Goal: Information Seeking & Learning: Check status

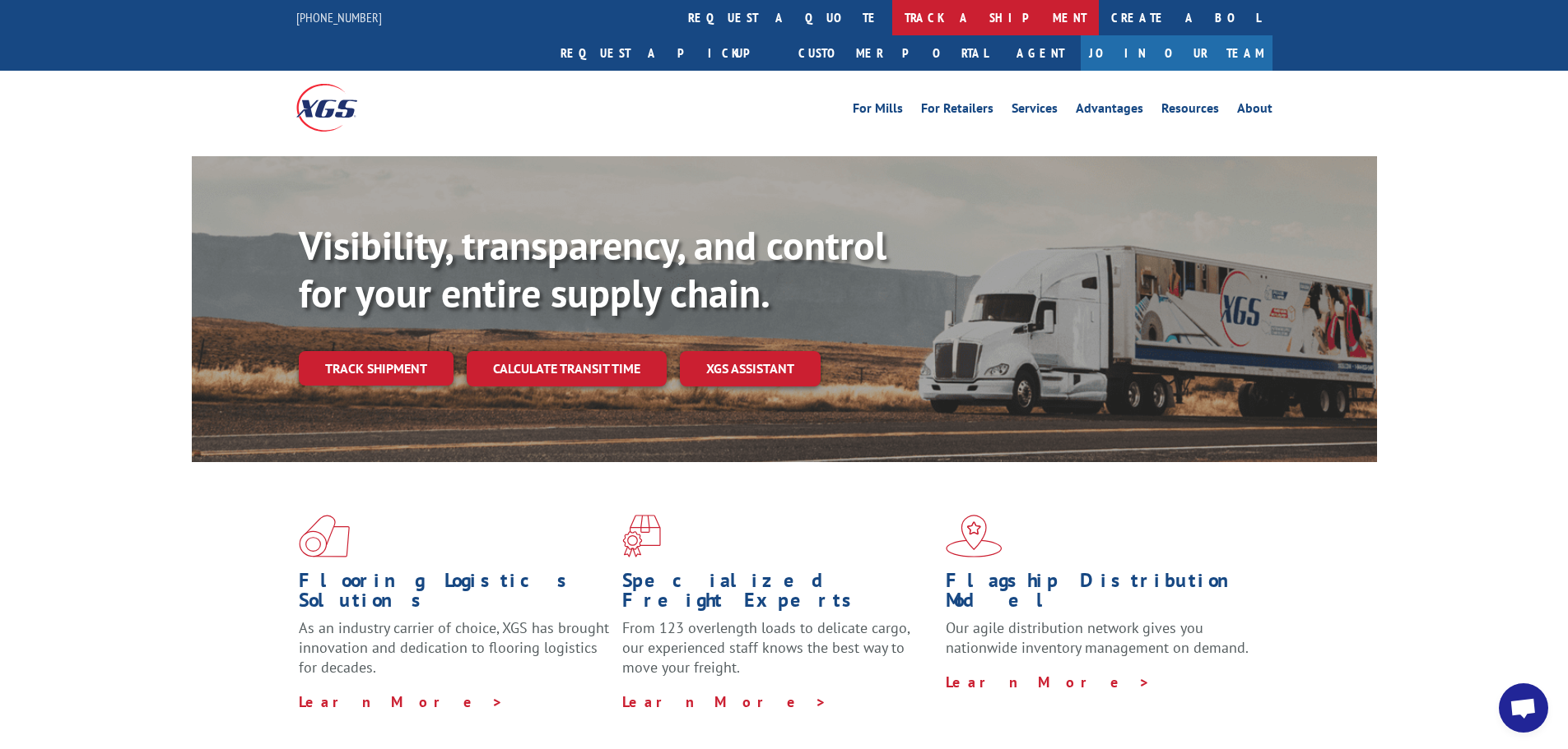
click at [892, 11] on link "track a shipment" at bounding box center [995, 18] width 207 height 35
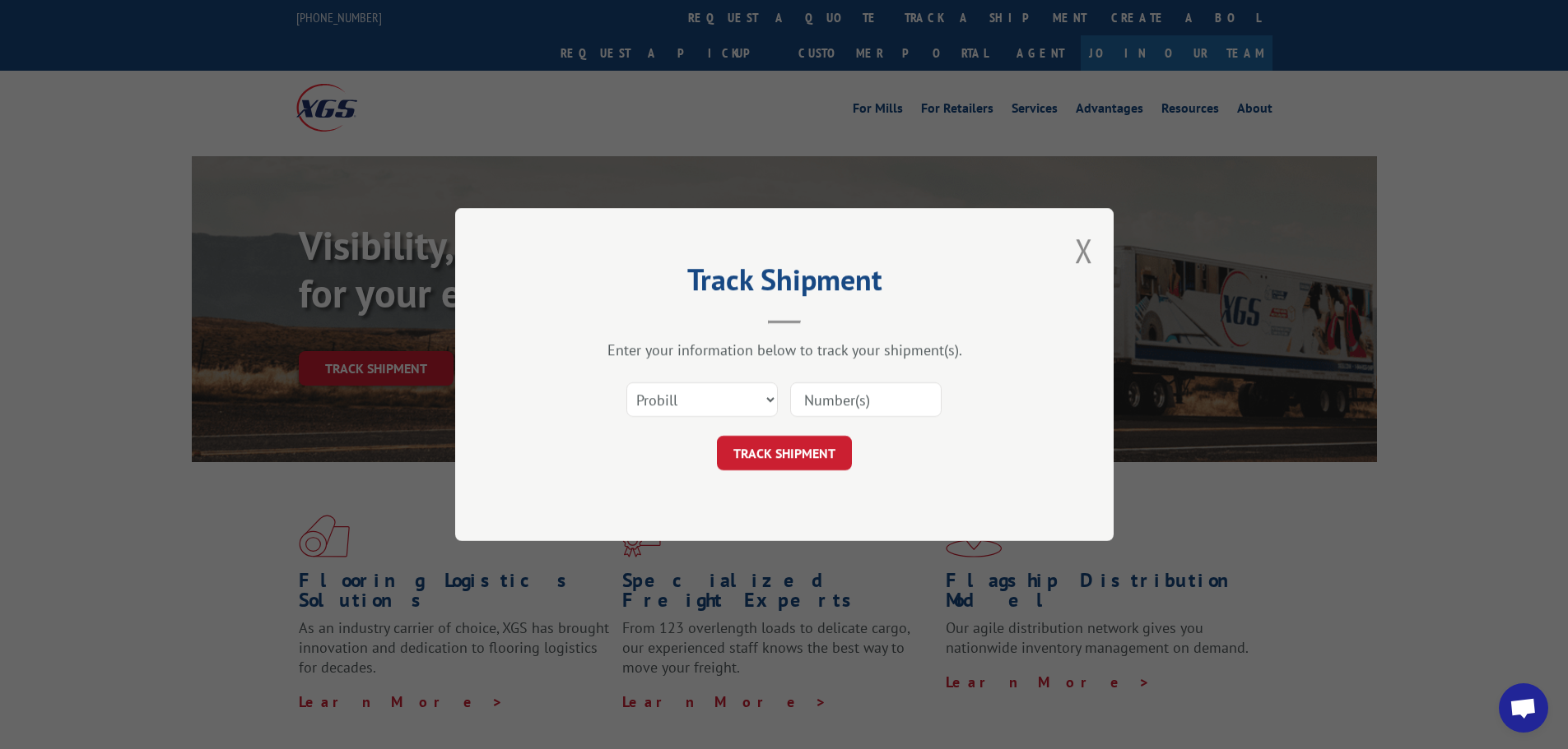
drag, startPoint x: 857, startPoint y: 401, endPoint x: 817, endPoint y: 421, distance: 44.7
click at [857, 401] on input at bounding box center [866, 400] width 151 height 35
paste input "17588857"
type input "17588857"
click at [794, 448] on button "TRACK SHIPMENT" at bounding box center [784, 453] width 135 height 35
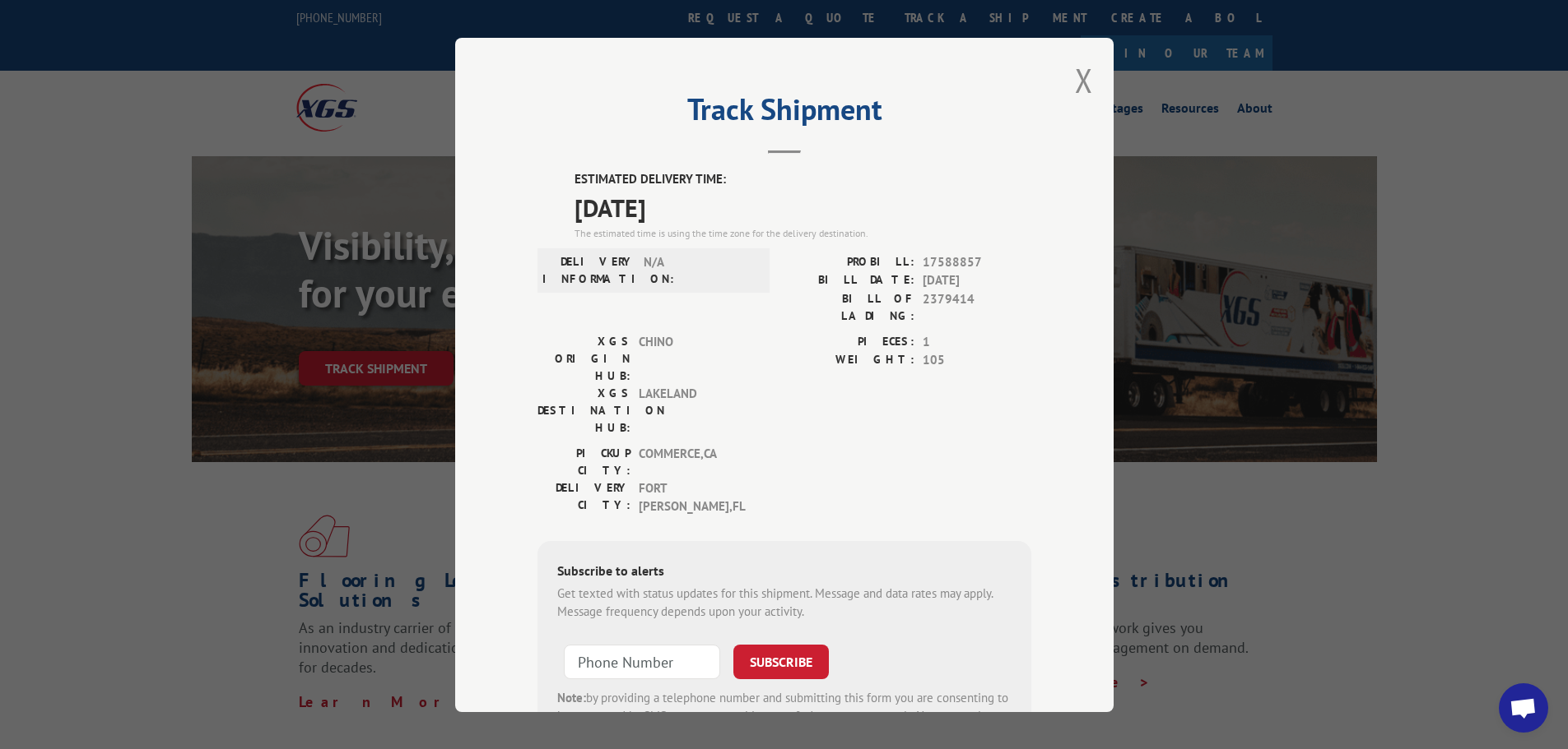
drag, startPoint x: 719, startPoint y: 222, endPoint x: 516, endPoint y: 161, distance: 212.0
click at [516, 161] on div "Track Shipment ESTIMATED DELIVERY TIME: 09/12/2025 The estimated time is using …" at bounding box center [784, 375] width 659 height 674
copy div "ESTIMATED DELIVERY TIME: 09/12/2025"
